Goal: Transaction & Acquisition: Purchase product/service

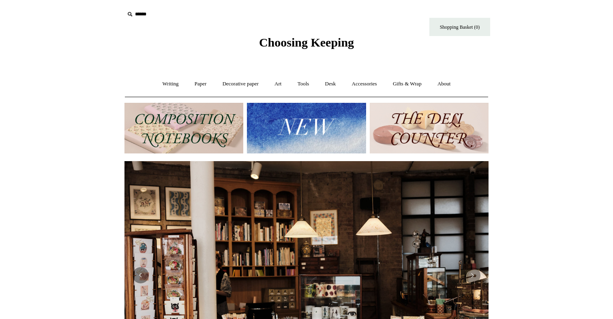
click at [299, 123] on img at bounding box center [306, 128] width 119 height 51
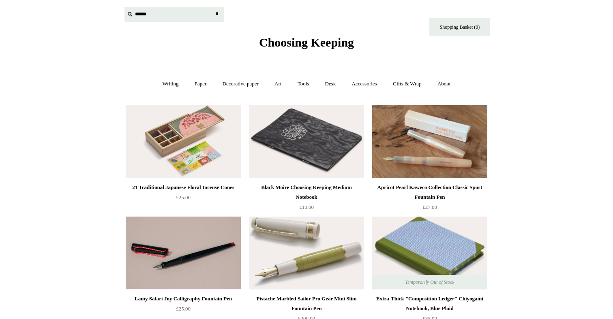
click at [150, 14] on input "text" at bounding box center [174, 14] width 100 height 15
type input "*******"
click at [213, 7] on input "*" at bounding box center [217, 14] width 8 height 14
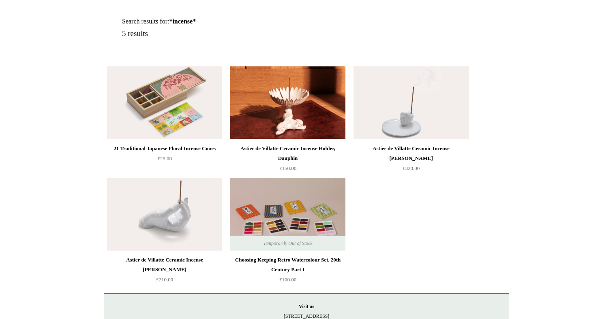
scroll to position [105, 0]
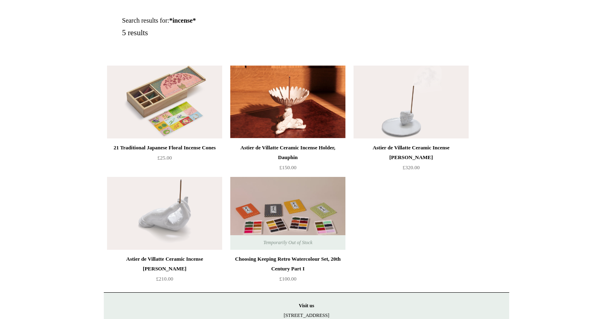
click at [389, 108] on img at bounding box center [410, 102] width 115 height 73
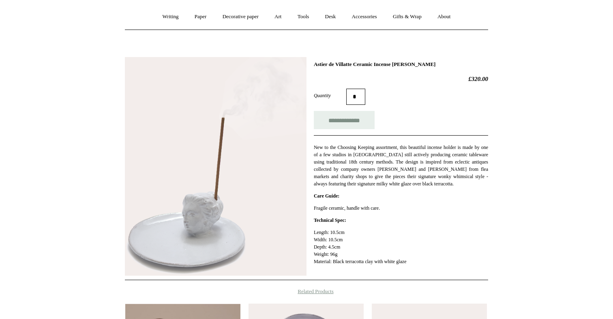
scroll to position [79, 0]
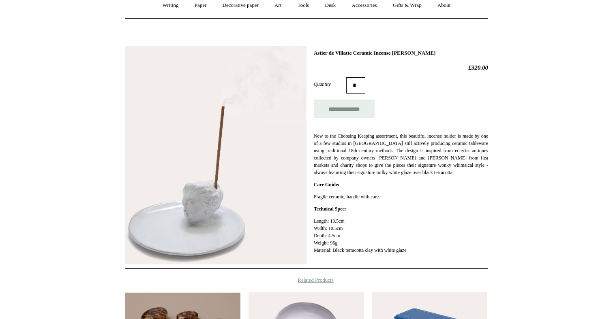
drag, startPoint x: 460, startPoint y: 51, endPoint x: 315, endPoint y: 52, distance: 144.7
click at [315, 52] on h1 "Astier de Villatte Ceramic Incense [PERSON_NAME]" at bounding box center [401, 53] width 174 height 6
